Goal: Information Seeking & Learning: Learn about a topic

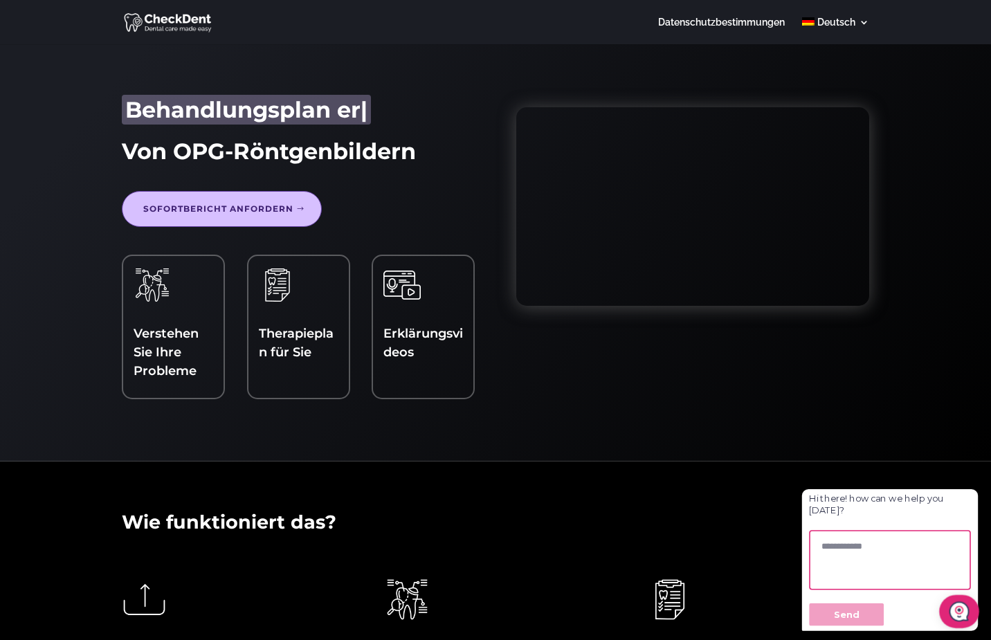
click at [278, 208] on link "Sofortbericht anfordern" at bounding box center [222, 209] width 200 height 36
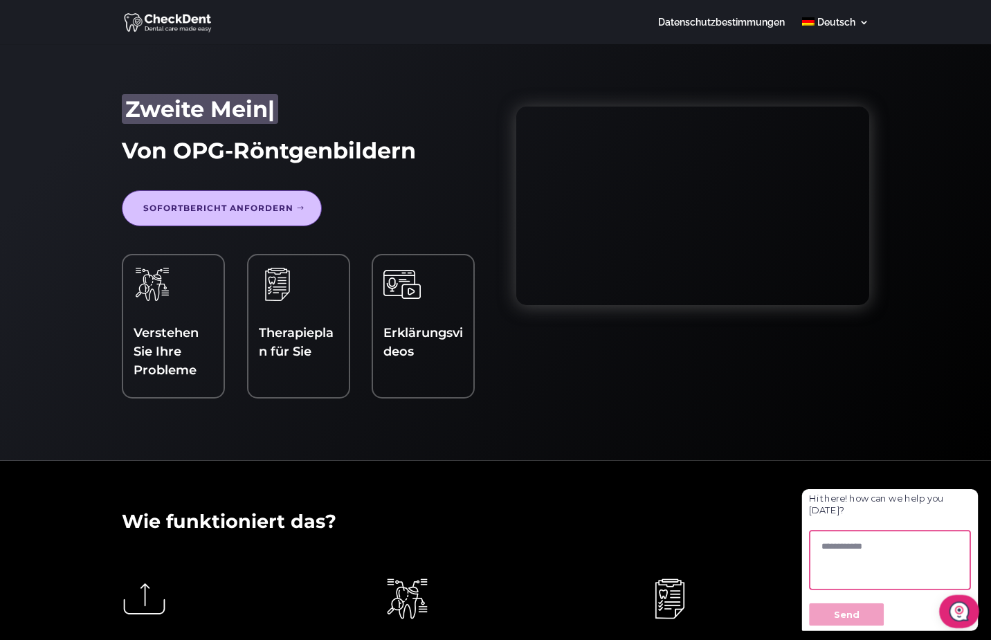
click at [287, 316] on div "Therapieplan für Sie" at bounding box center [299, 317] width 80 height 102
click at [422, 317] on div "Erklärungsvideos" at bounding box center [424, 317] width 80 height 102
